Goal: Task Accomplishment & Management: Manage account settings

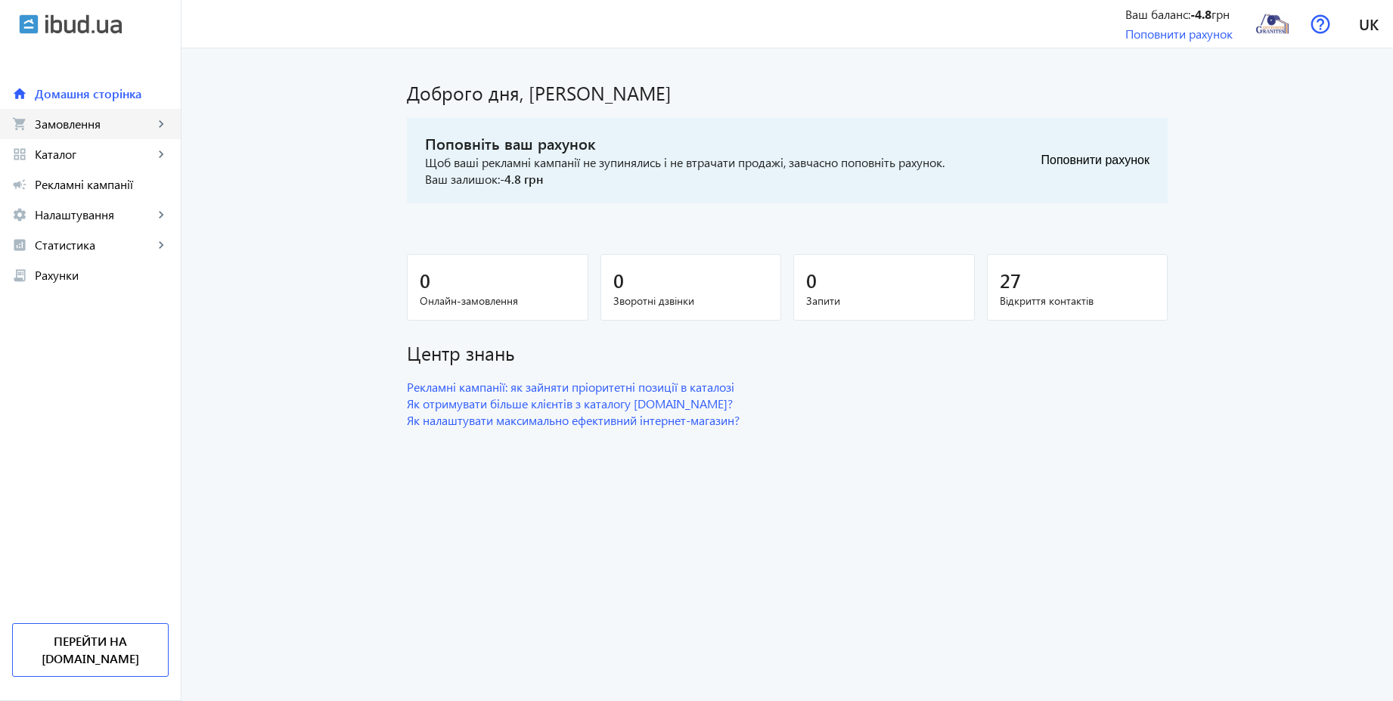
click at [113, 132] on link "shopping_cart Замовлення keyboard_arrow_right" at bounding box center [90, 124] width 181 height 30
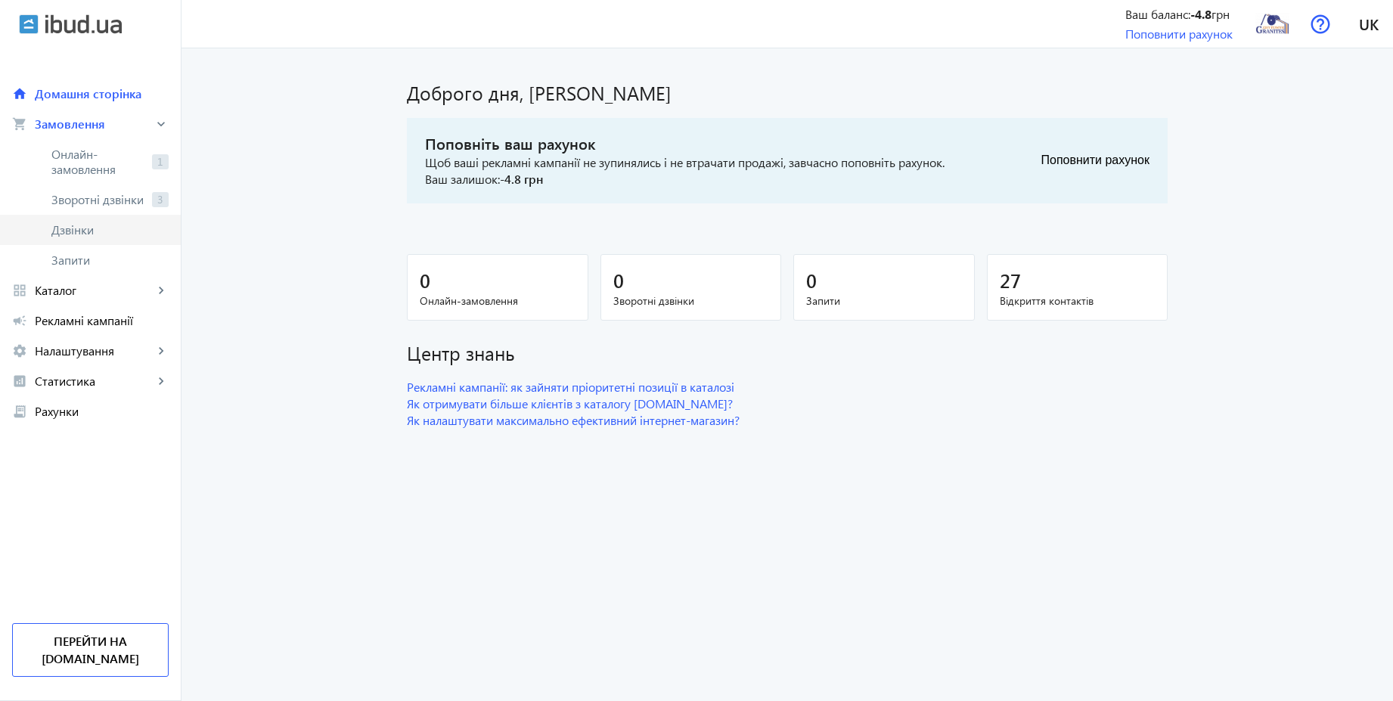
click at [67, 231] on span "Дзвінки" at bounding box center [109, 229] width 117 height 15
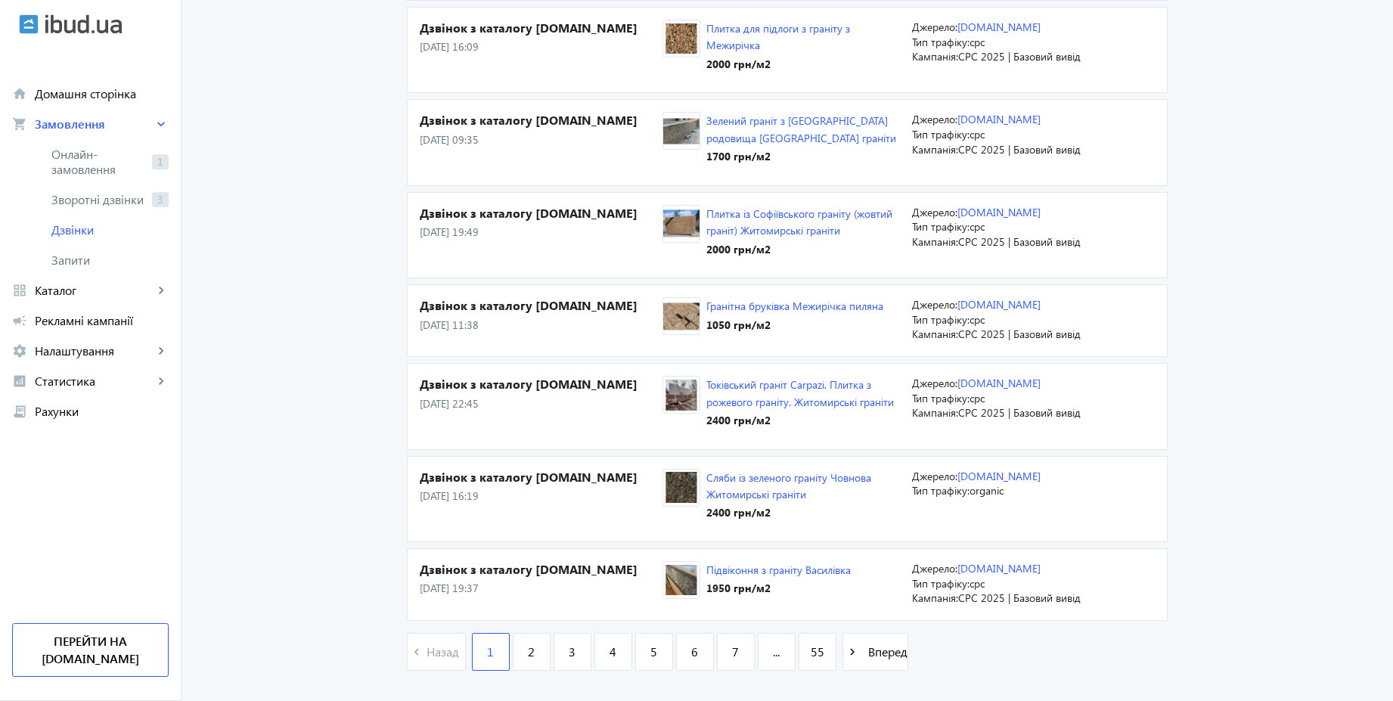
scroll to position [2252, 0]
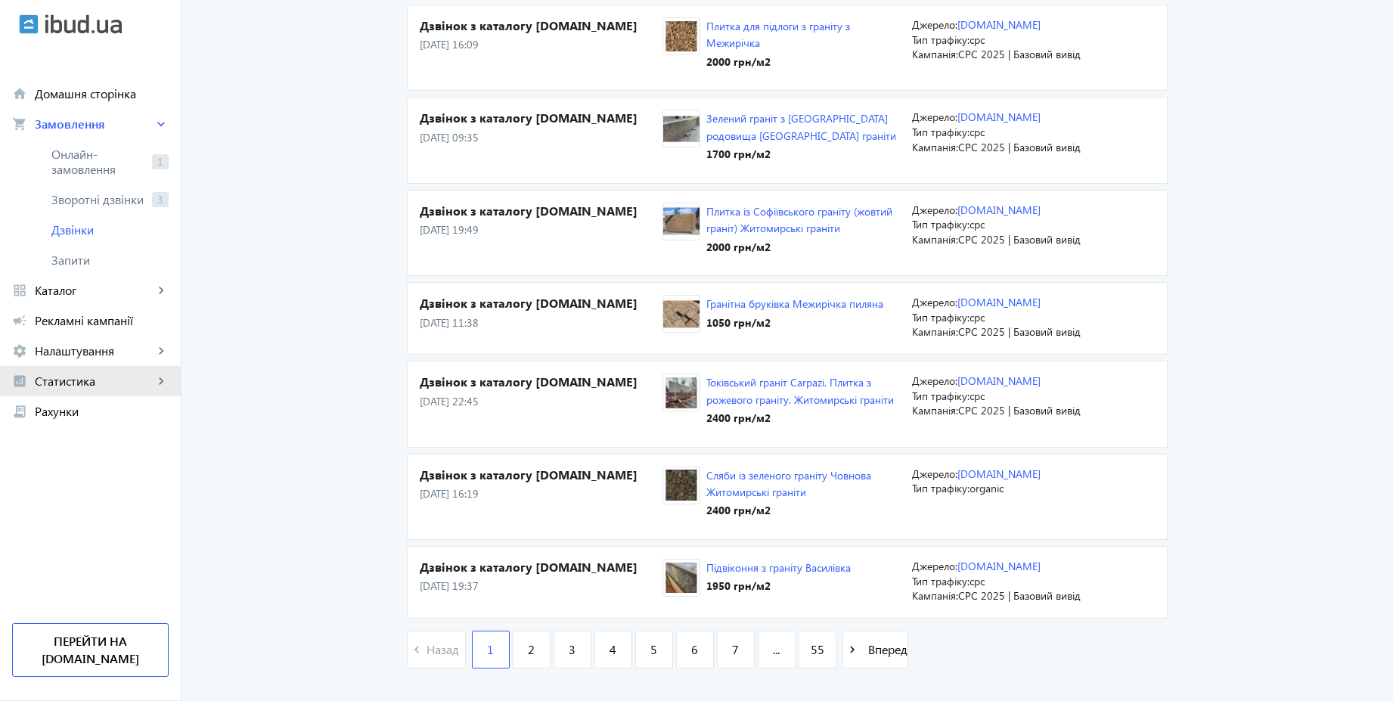
click at [88, 379] on span "Статистика" at bounding box center [94, 381] width 119 height 15
click at [73, 506] on span "Витрати" at bounding box center [109, 502] width 117 height 15
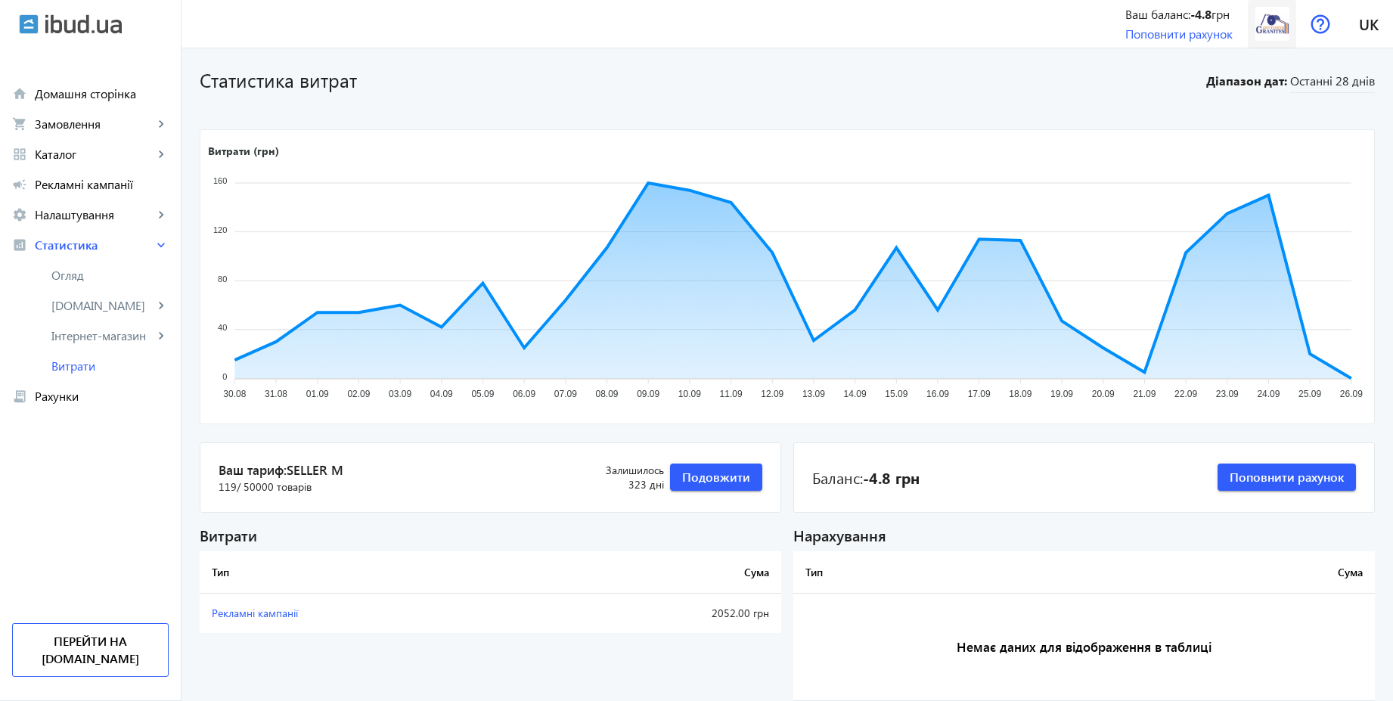
click at [1274, 25] on img at bounding box center [1272, 24] width 34 height 34
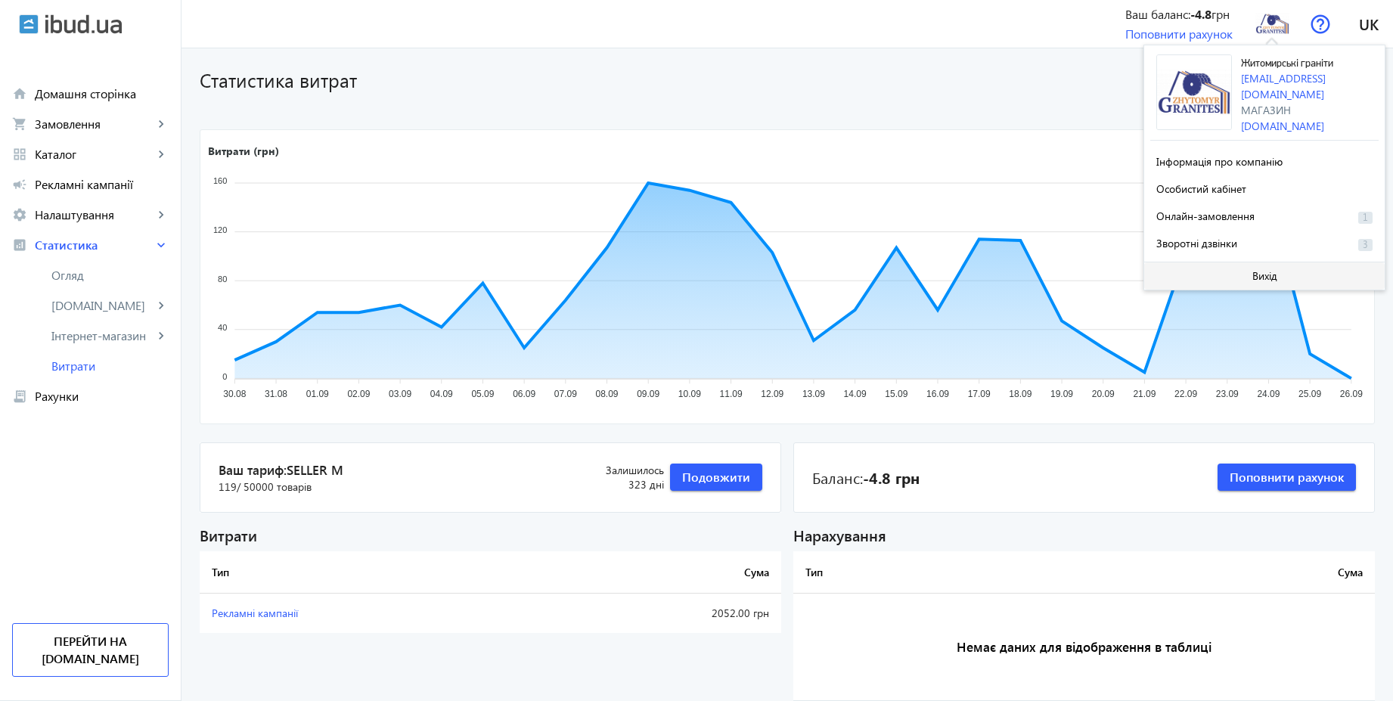
click at [1262, 270] on span "Вихід" at bounding box center [1264, 276] width 25 height 12
